Goal: Task Accomplishment & Management: Complete application form

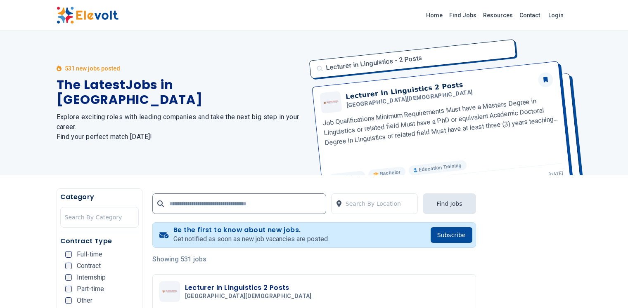
scroll to position [165, 0]
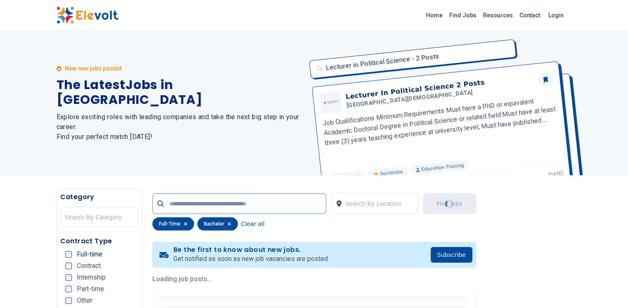
click at [283, 207] on input "text" at bounding box center [239, 203] width 174 height 21
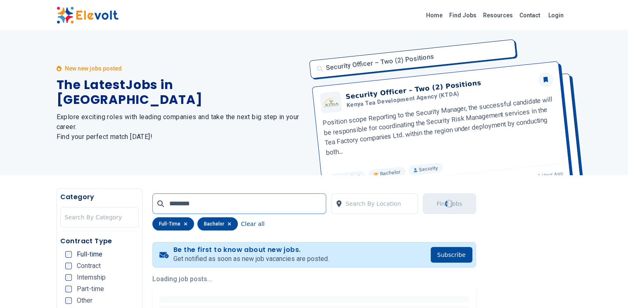
type input "********"
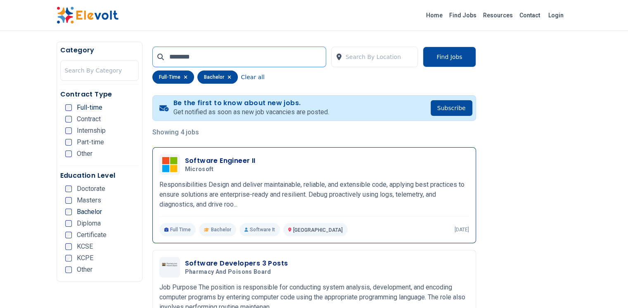
scroll to position [165, 0]
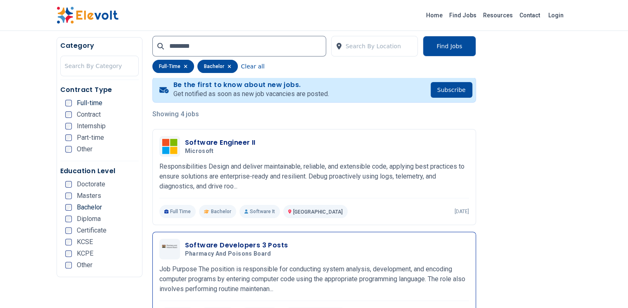
click at [206, 241] on h3 "Software Developers 3 Posts" at bounding box center [236, 246] width 103 height 10
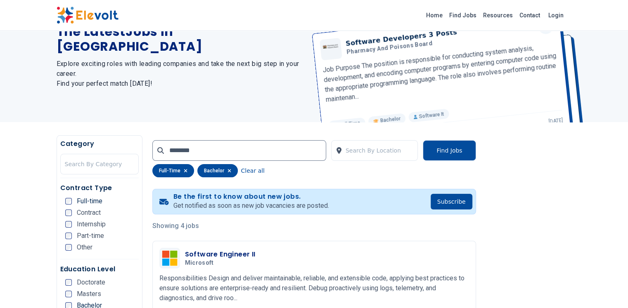
scroll to position [41, 0]
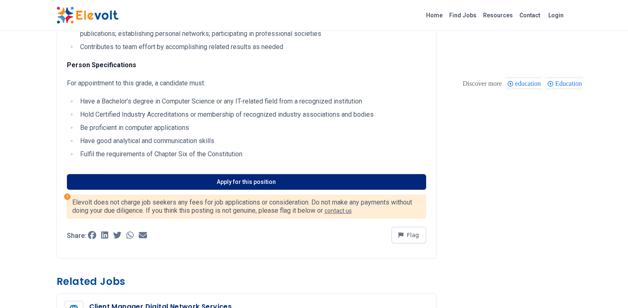
scroll to position [330, 0]
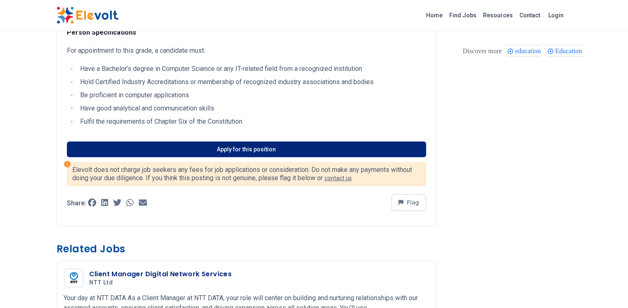
click at [225, 142] on link "Apply for this position" at bounding box center [246, 150] width 359 height 16
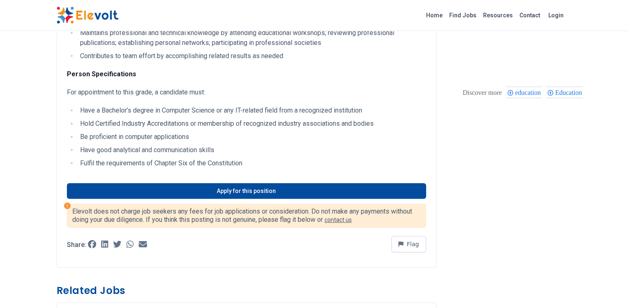
scroll to position [289, 0]
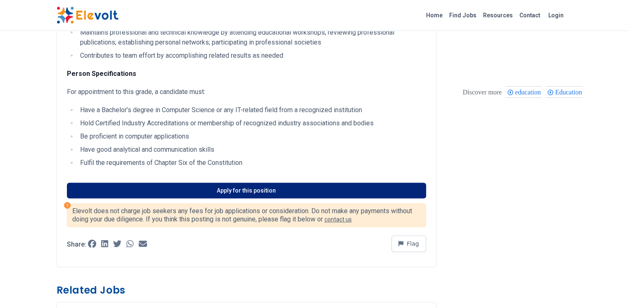
click at [236, 183] on link "Apply for this position" at bounding box center [246, 191] width 359 height 16
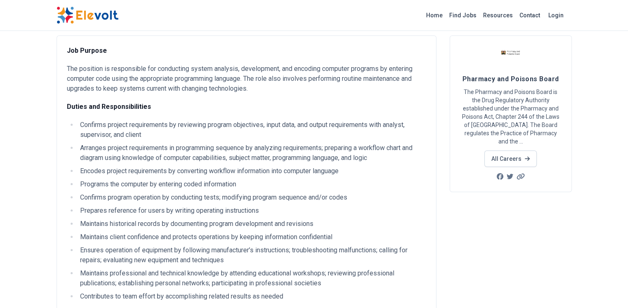
scroll to position [0, 0]
